Goal: Find specific page/section: Find specific page/section

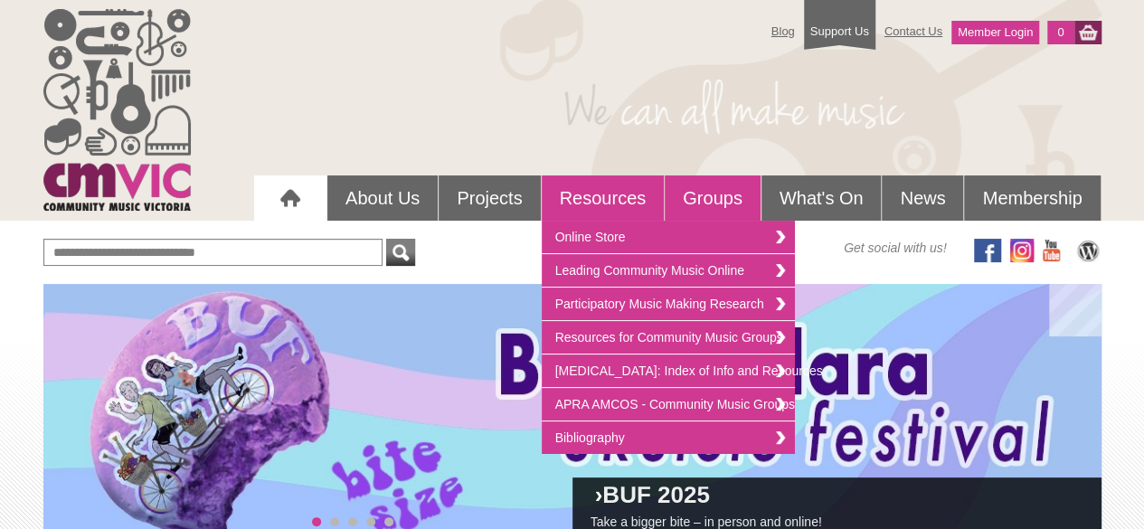
click at [727, 199] on link "Groups" at bounding box center [713, 197] width 96 height 45
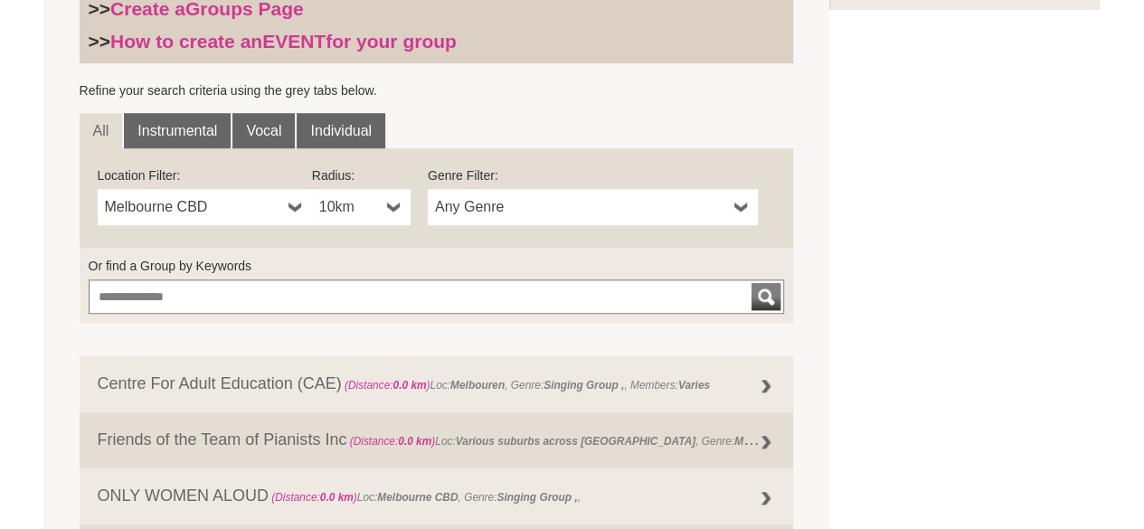
scroll to position [613, 0]
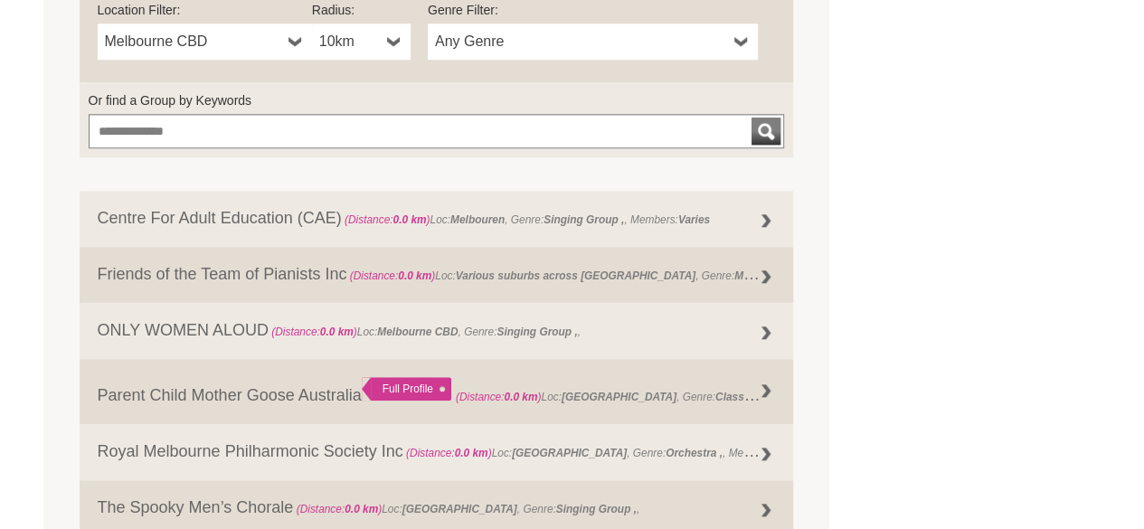
scroll to position [732, 0]
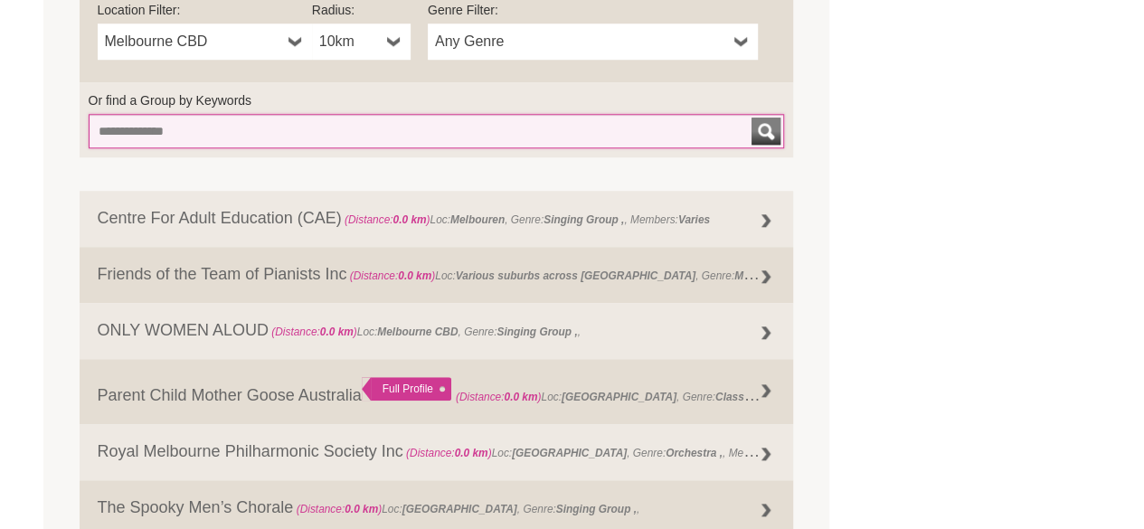
click at [434, 135] on input "Or find a Group by Keywords" at bounding box center [437, 131] width 696 height 34
click at [751, 118] on button "submit" at bounding box center [765, 131] width 29 height 27
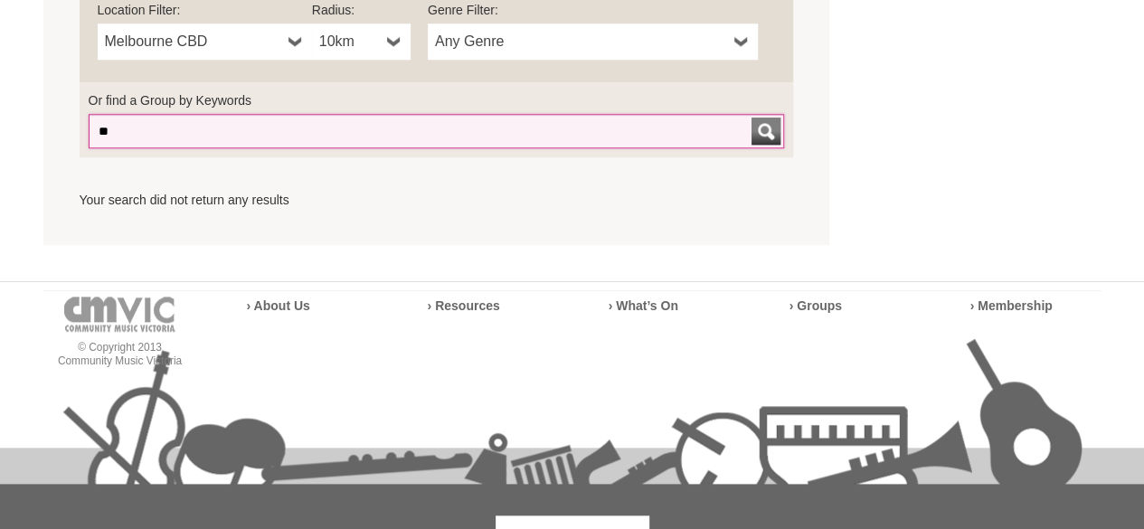
type input "*"
type input "*****"
click at [751, 118] on button "submit" at bounding box center [765, 131] width 29 height 27
